Goal: Task Accomplishment & Management: Complete application form

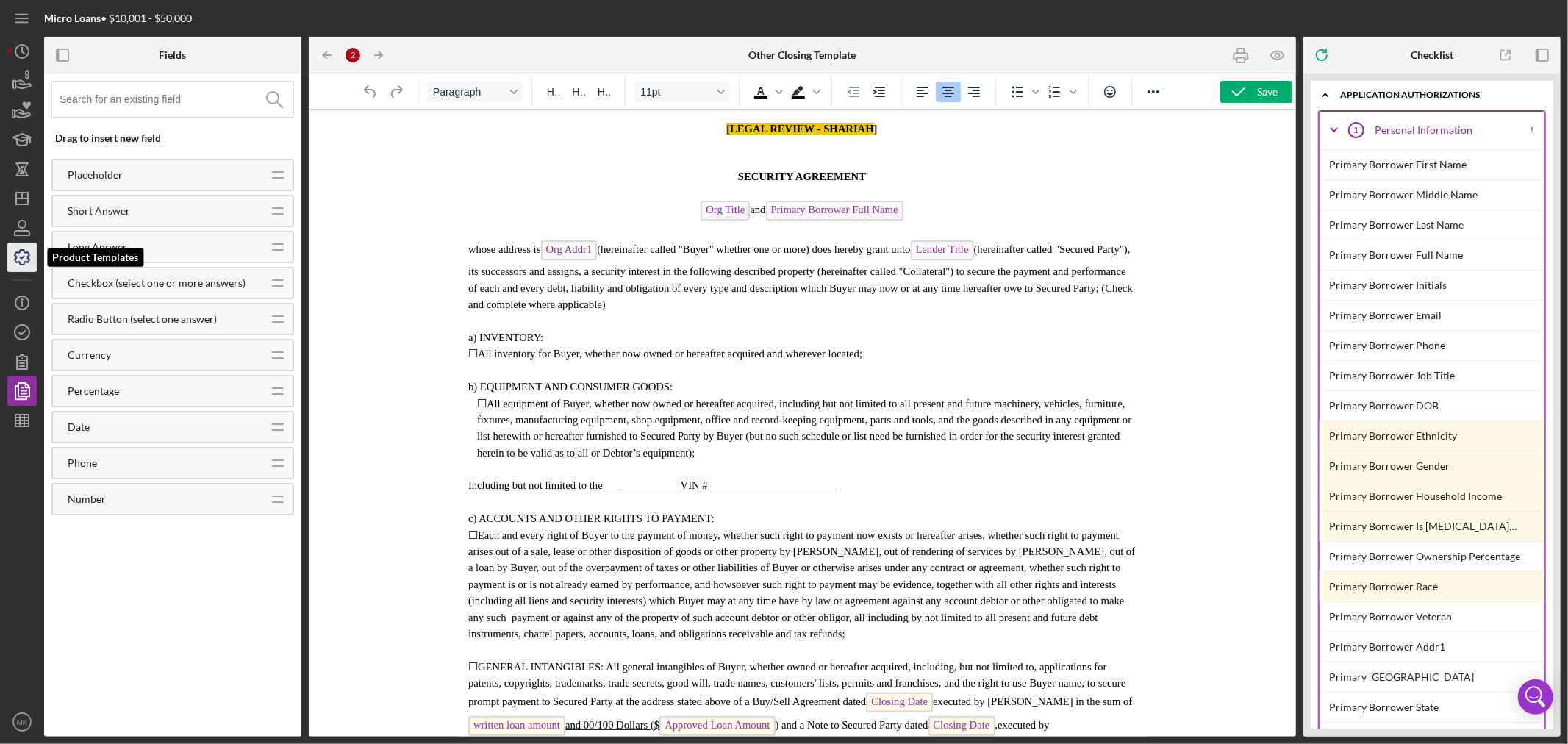
click at [25, 259] on icon "button" at bounding box center [22, 258] width 37 height 37
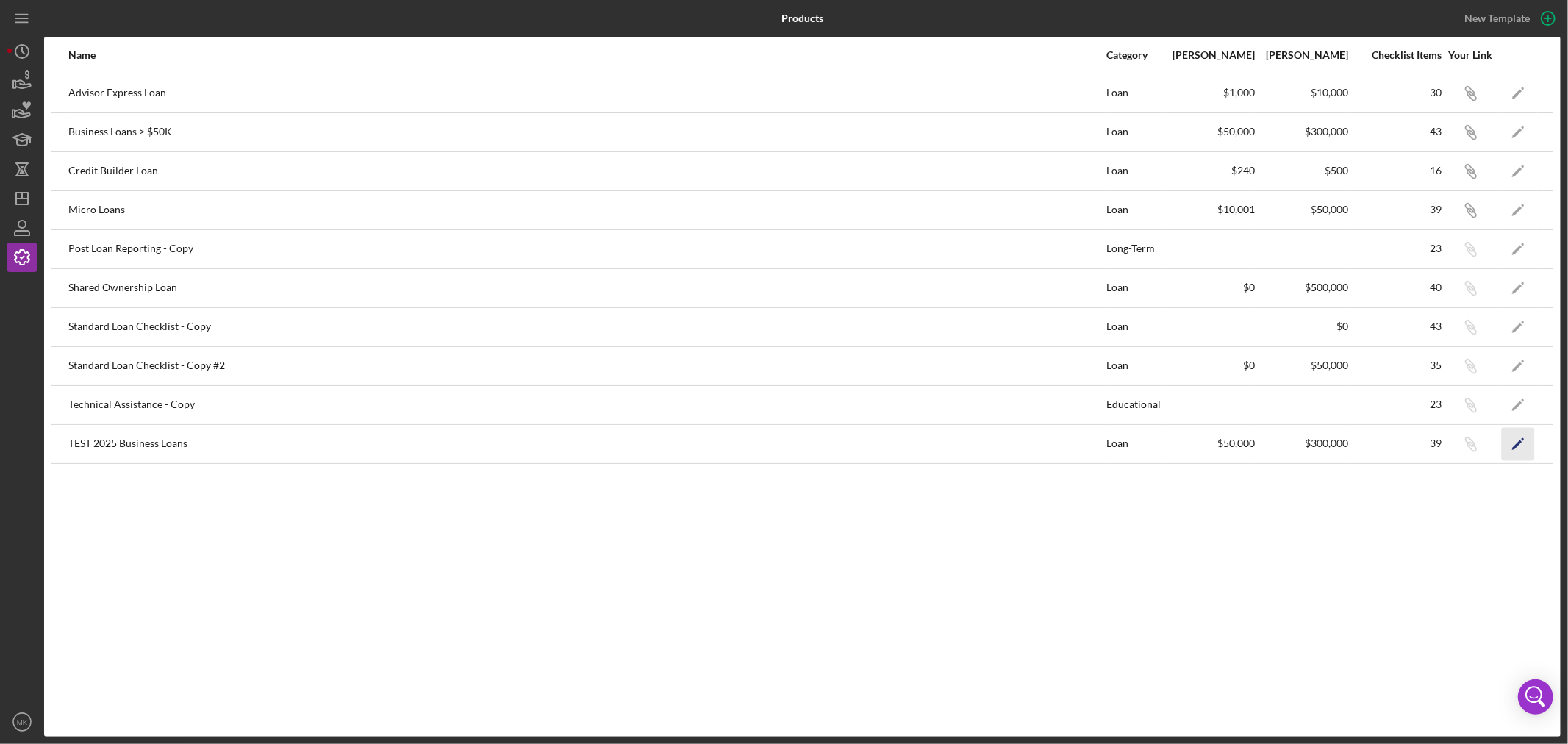
click at [1515, 445] on polygon "button" at bounding box center [1516, 445] width 10 height 10
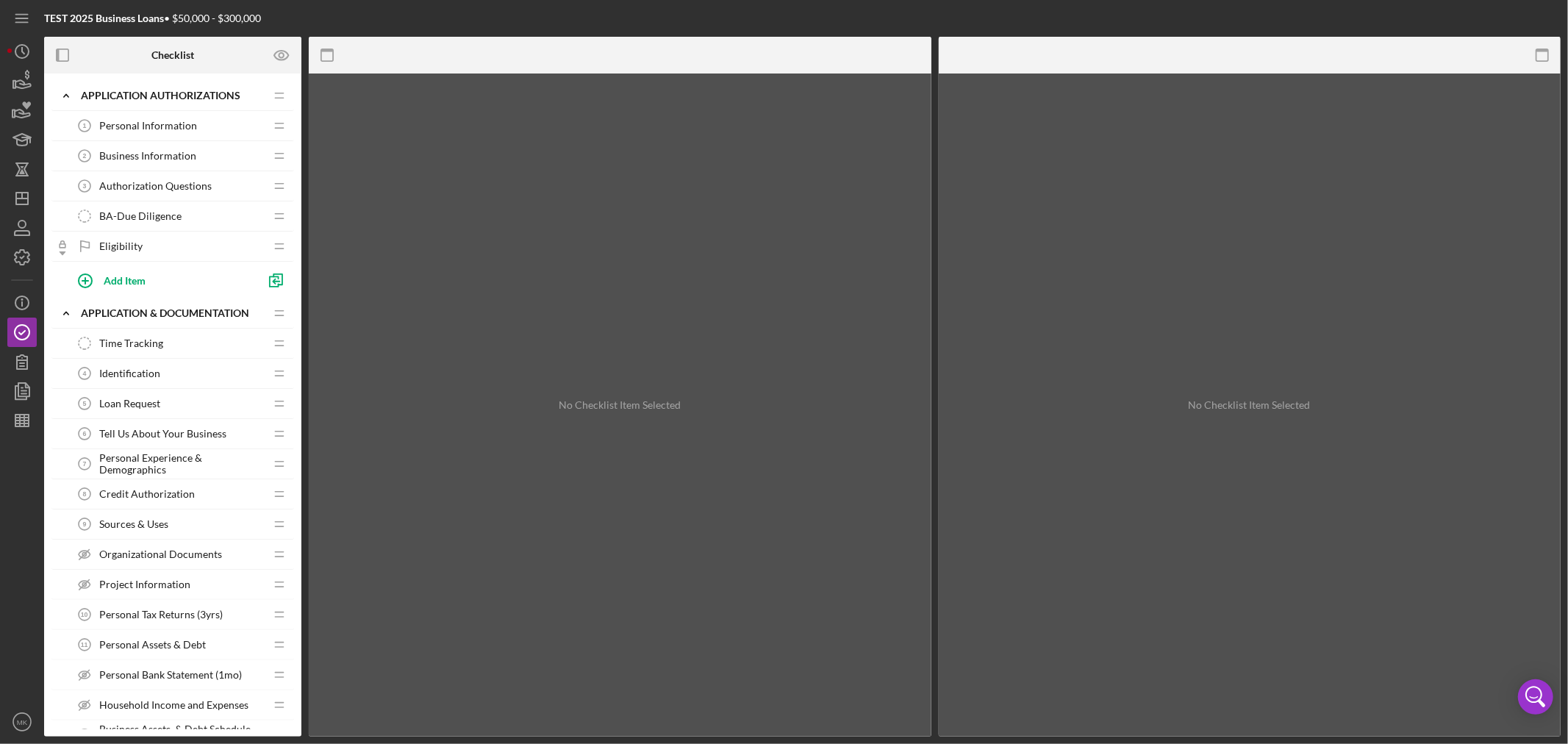
click at [195, 182] on span "Authorization Questions" at bounding box center [155, 185] width 112 height 12
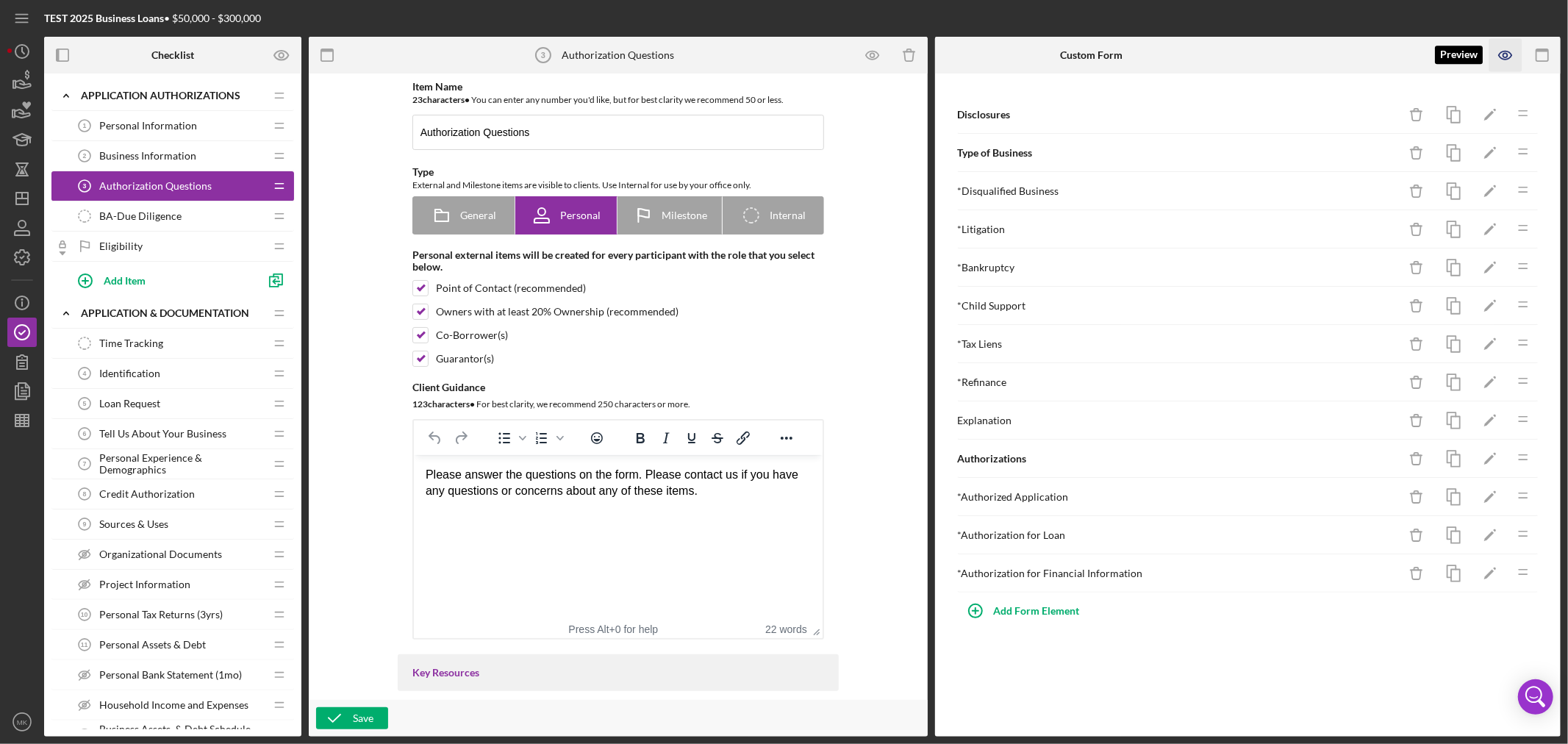
click at [1505, 55] on icon "button" at bounding box center [1505, 55] width 33 height 33
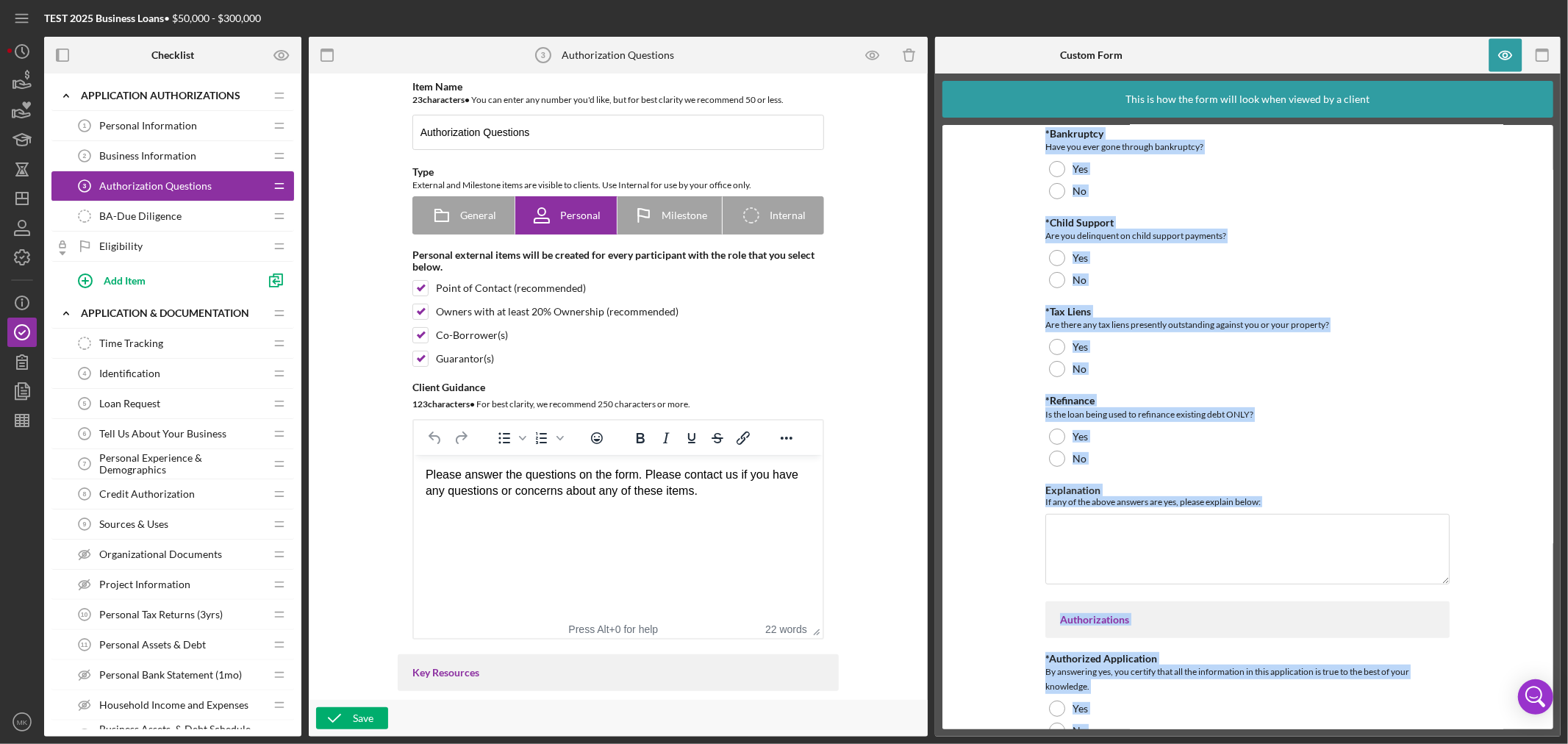
scroll to position [674, 0]
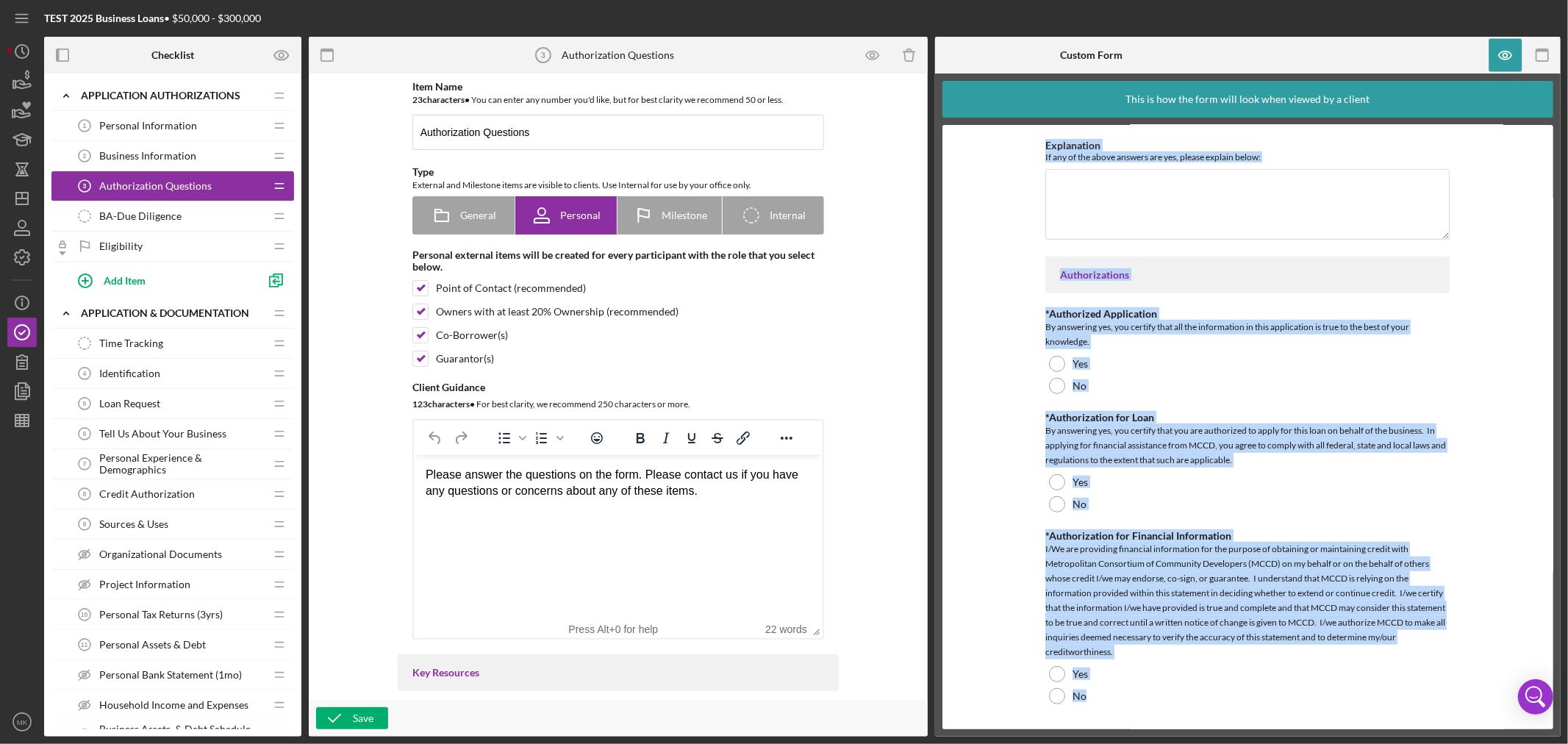
drag, startPoint x: 1060, startPoint y: 144, endPoint x: 1390, endPoint y: 745, distance: 685.6
click at [1390, 743] on html "TEST 2025 Business Loans • $50,000 - $300,000 Checklist Preview as Icon/Expande…" at bounding box center [784, 372] width 1568 height 744
copy div "Loremipsumd Sita co Adipisci *Elitseddoeiu Temporin Ut lab etdolore magn ali en…"
click at [186, 123] on span "Personal Information" at bounding box center [148, 125] width 98 height 12
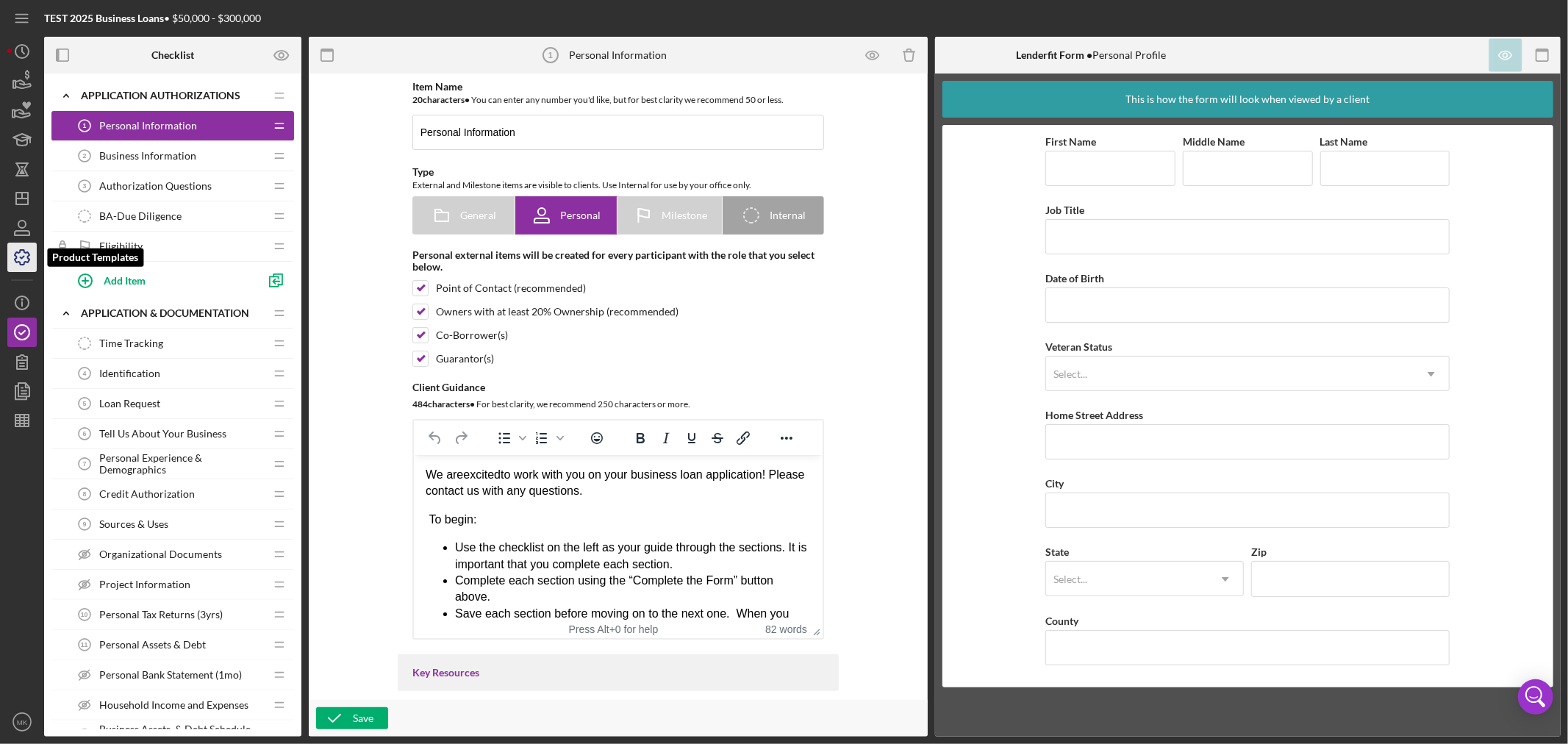
click at [19, 258] on icon "button" at bounding box center [22, 258] width 37 height 37
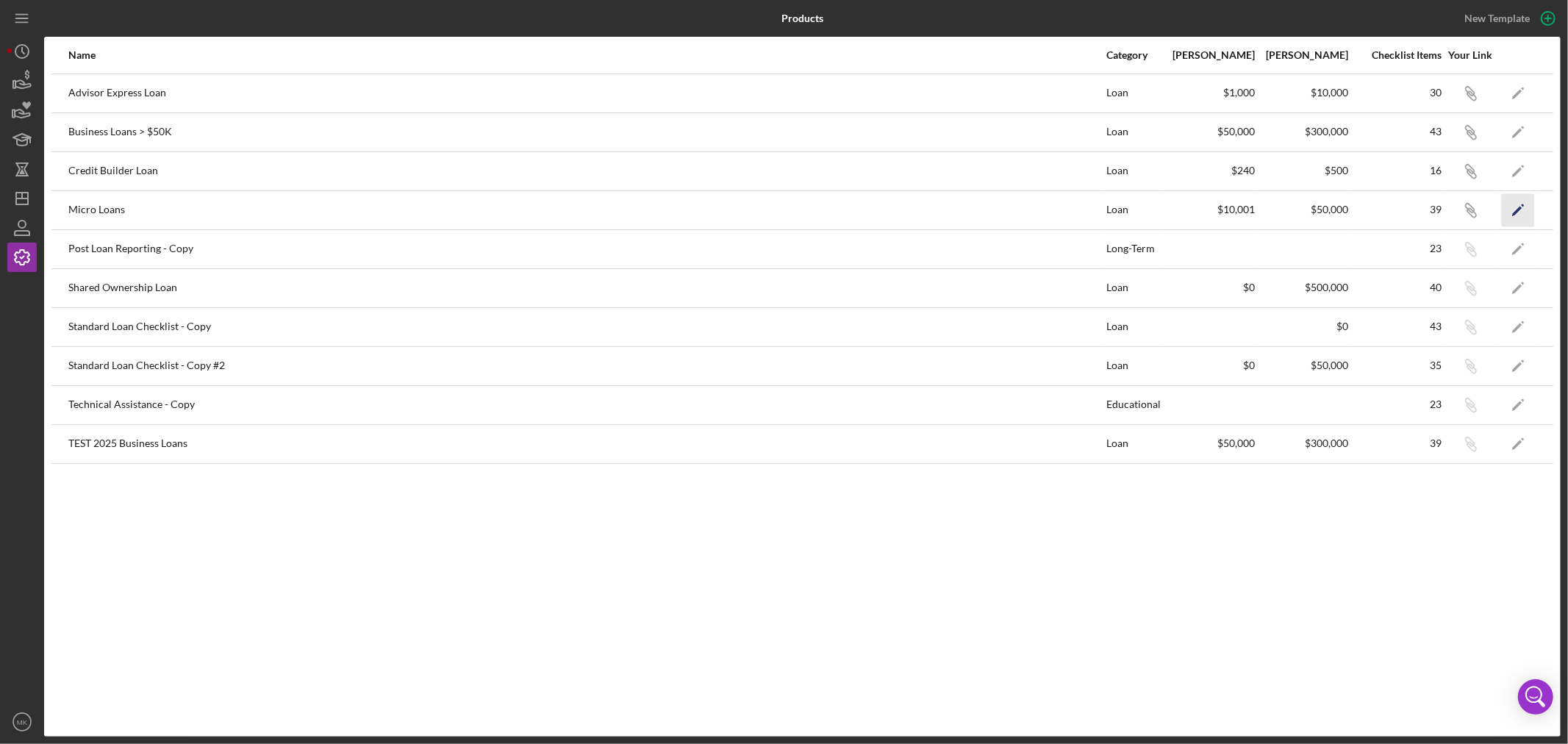
click at [1516, 211] on polygon "button" at bounding box center [1516, 211] width 10 height 10
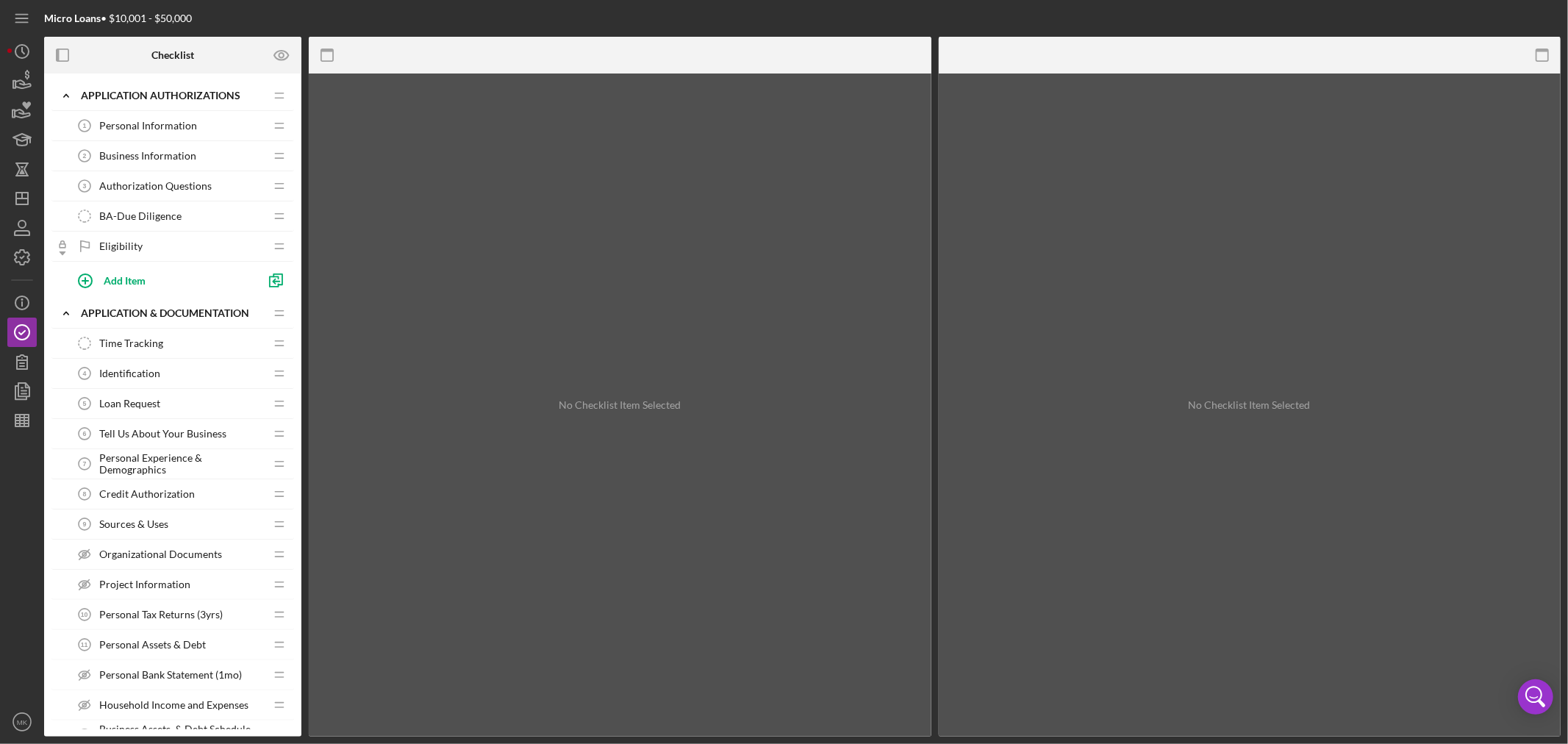
click at [198, 181] on span "Authorization Questions" at bounding box center [155, 185] width 112 height 12
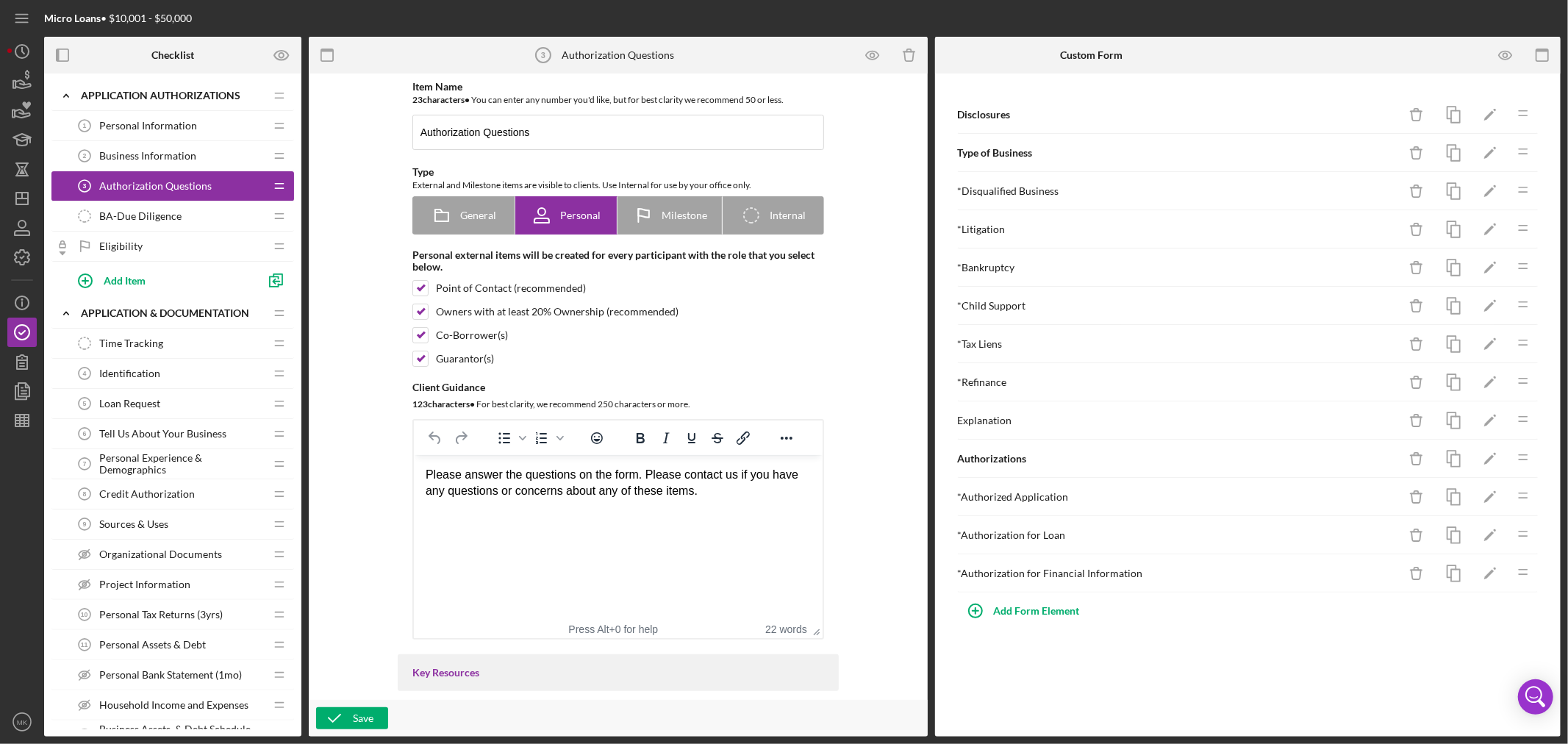
click at [165, 122] on span "Personal Information" at bounding box center [148, 125] width 98 height 12
